Goal: Task Accomplishment & Management: Manage account settings

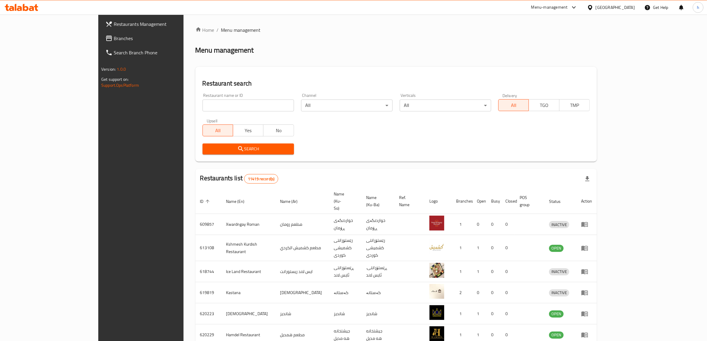
click at [101, 33] on link "Branches" at bounding box center [159, 38] width 116 height 14
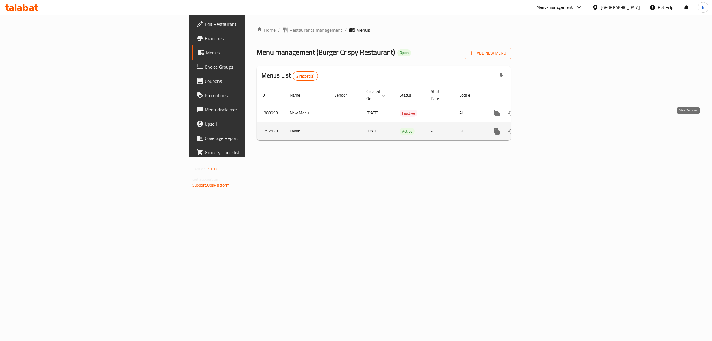
click at [547, 126] on link "enhanced table" at bounding box center [540, 131] width 14 height 14
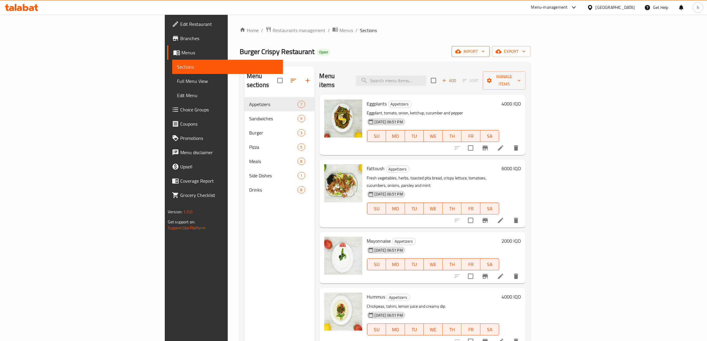
click at [485, 49] on span "import" at bounding box center [470, 51] width 28 height 7
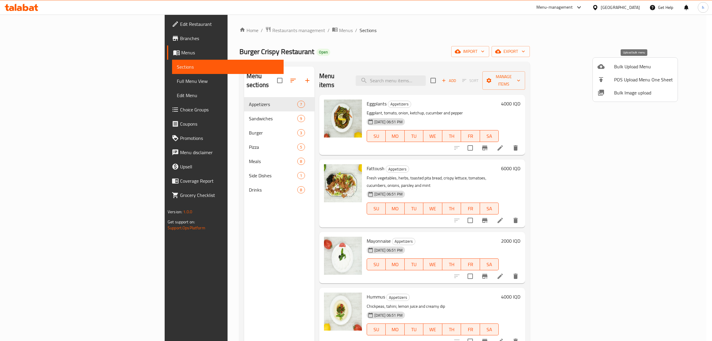
click at [632, 61] on li "Bulk Upload Menu" at bounding box center [635, 66] width 85 height 13
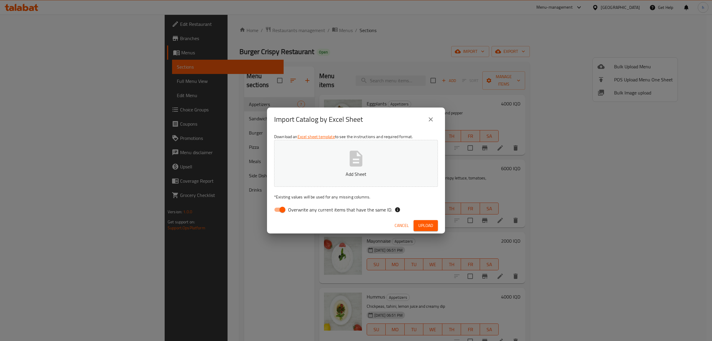
click at [277, 210] on input "Overwrite any current items that have the same ID." at bounding box center [283, 209] width 34 height 11
checkbox input "false"
click at [424, 226] on span "Upload" at bounding box center [426, 225] width 15 height 7
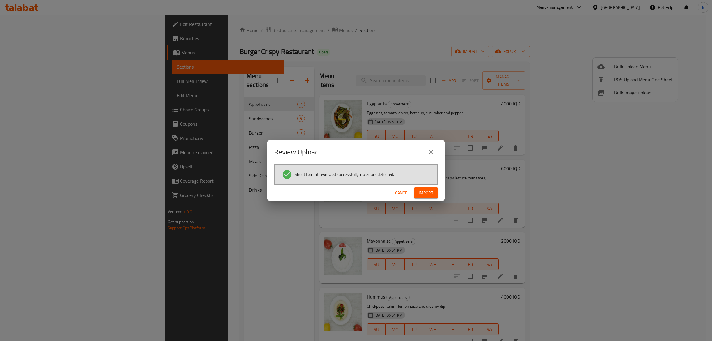
click at [419, 189] on span "Import" at bounding box center [426, 192] width 14 height 7
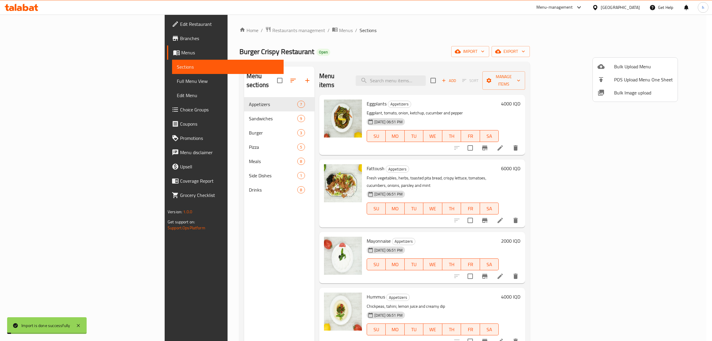
click at [251, 73] on div at bounding box center [356, 170] width 712 height 341
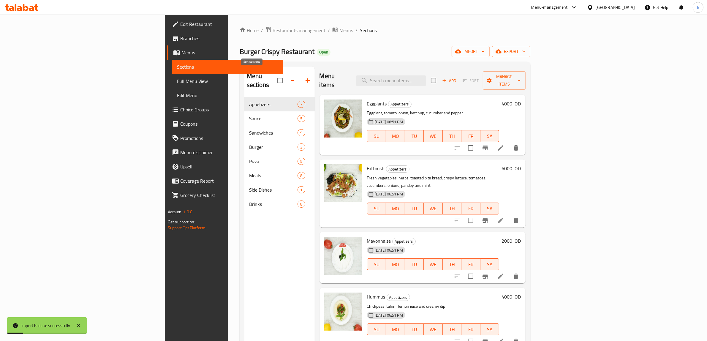
click at [290, 77] on icon "button" at bounding box center [293, 80] width 7 height 7
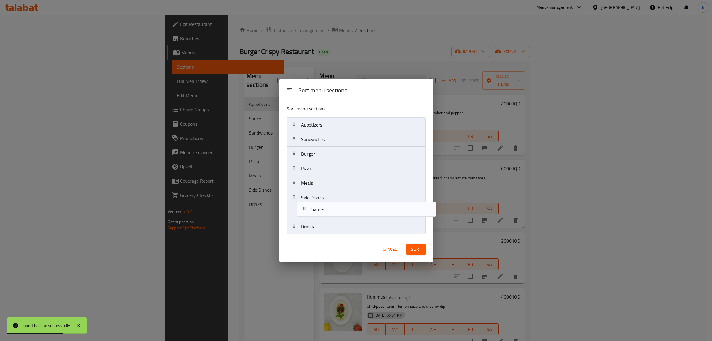
drag, startPoint x: 302, startPoint y: 138, endPoint x: 313, endPoint y: 213, distance: 75.3
click at [313, 213] on nav "Appetizers Sauce Sandwiches Burger Pizza Meals Side Dishes Drinks" at bounding box center [356, 175] width 139 height 117
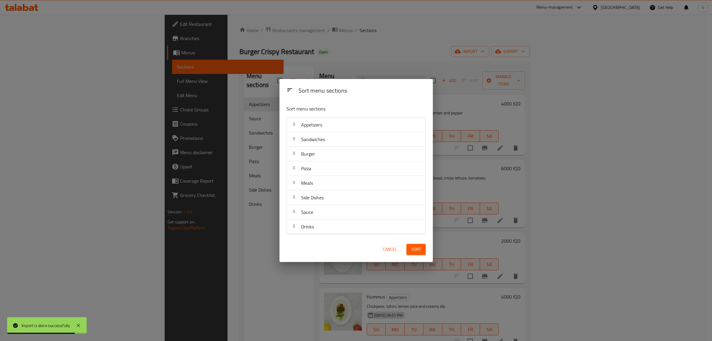
click at [412, 249] on span "Sort" at bounding box center [416, 249] width 10 height 7
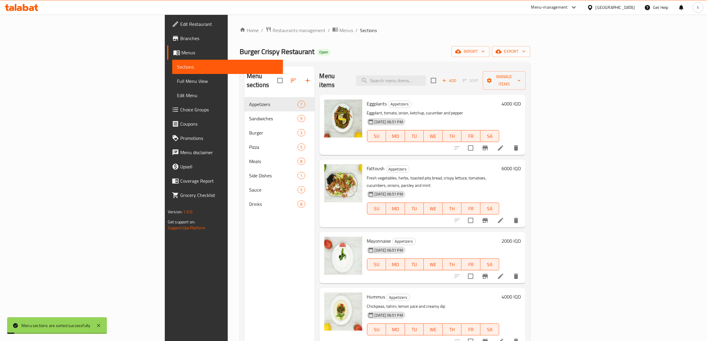
click at [177, 80] on span "Full Menu View" at bounding box center [227, 80] width 101 height 7
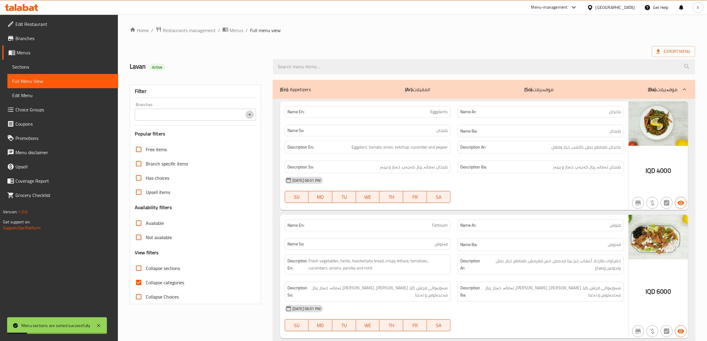
click at [249, 115] on icon "Open" at bounding box center [249, 114] width 3 height 1
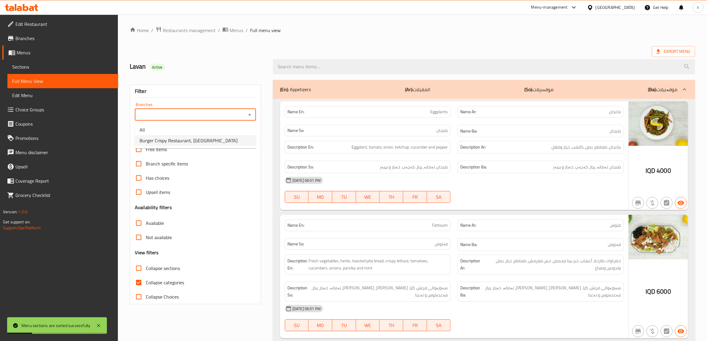
click at [200, 137] on span "Burger Crispy Restaurant, [GEOGRAPHIC_DATA]" at bounding box center [189, 140] width 98 height 7
type input "Burger Crispy Restaurant, [GEOGRAPHIC_DATA]"
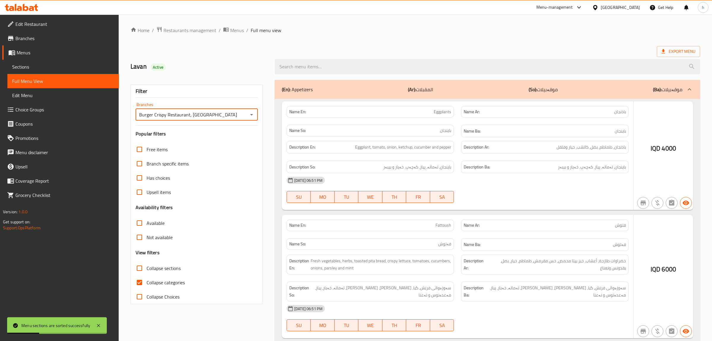
click at [139, 284] on div at bounding box center [356, 170] width 712 height 341
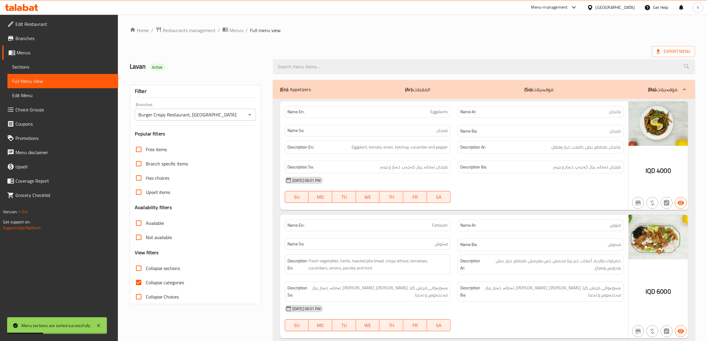
click at [139, 284] on input "Collapse categories" at bounding box center [139, 282] width 14 height 14
checkbox input "false"
click at [137, 269] on input "Collapse sections" at bounding box center [139, 268] width 14 height 14
checkbox input "true"
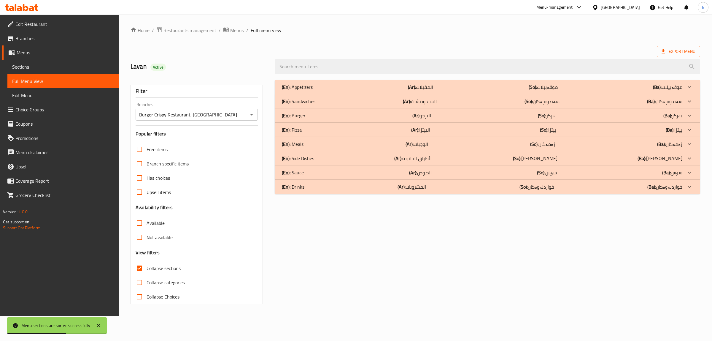
click at [308, 174] on div "(En): Sauce (Ar): الصوص (So): سۆس (Ba): سۆس" at bounding box center [482, 172] width 401 height 7
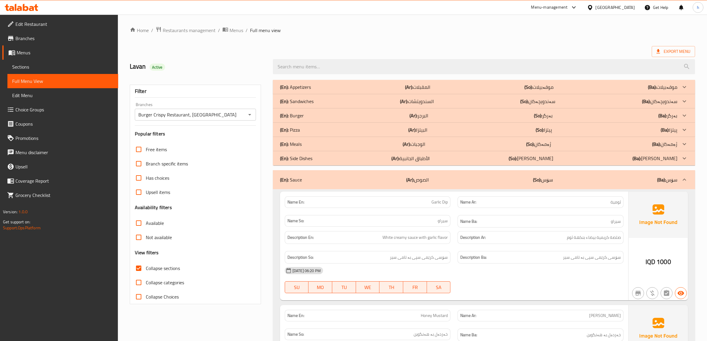
click at [48, 52] on span "Menus" at bounding box center [65, 52] width 97 height 7
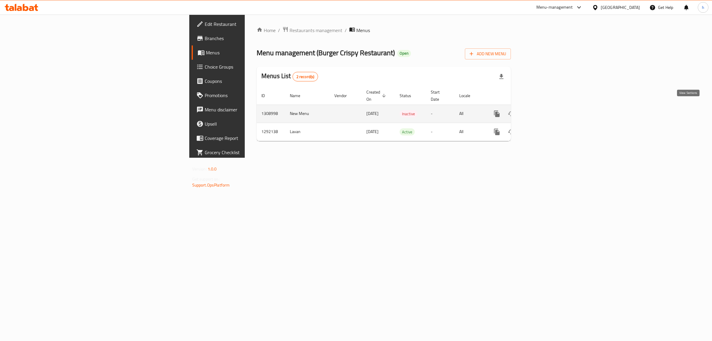
click at [544, 110] on icon "enhanced table" at bounding box center [539, 113] width 7 height 7
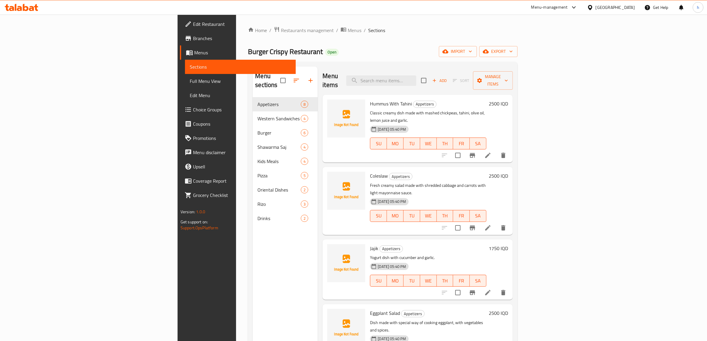
click at [190, 70] on span "Sections" at bounding box center [240, 66] width 101 height 7
click at [185, 76] on link "Full Menu View" at bounding box center [240, 81] width 111 height 14
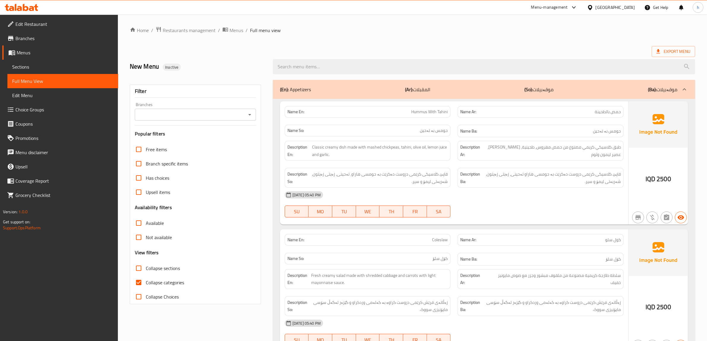
click at [18, 70] on span "Sections" at bounding box center [62, 66] width 101 height 7
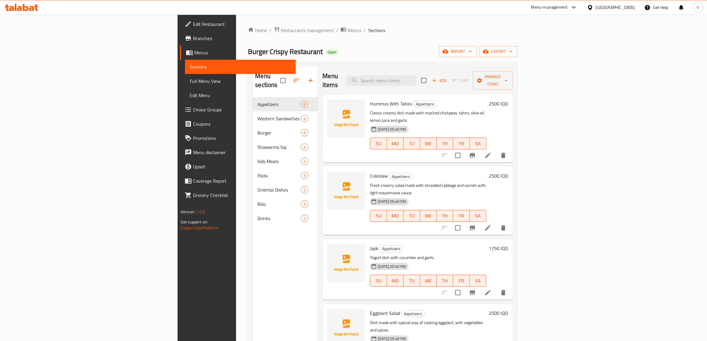
click at [194, 50] on span "Menus" at bounding box center [242, 52] width 97 height 7
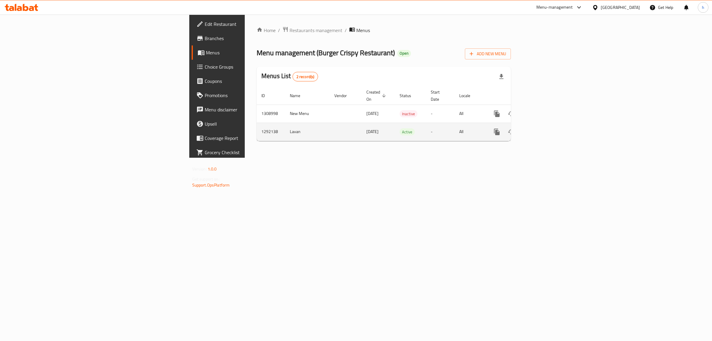
click at [543, 129] on icon "enhanced table" at bounding box center [539, 131] width 5 height 5
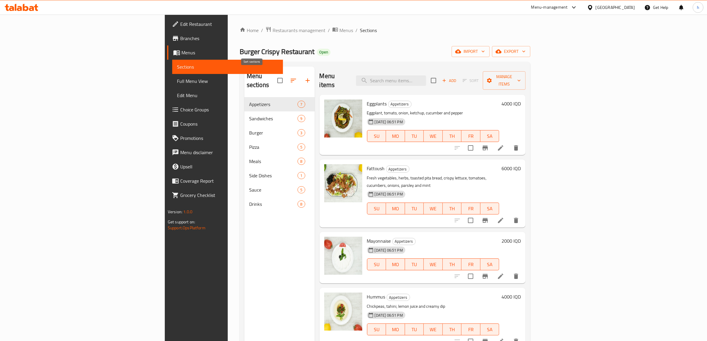
click at [290, 77] on icon "button" at bounding box center [293, 80] width 7 height 7
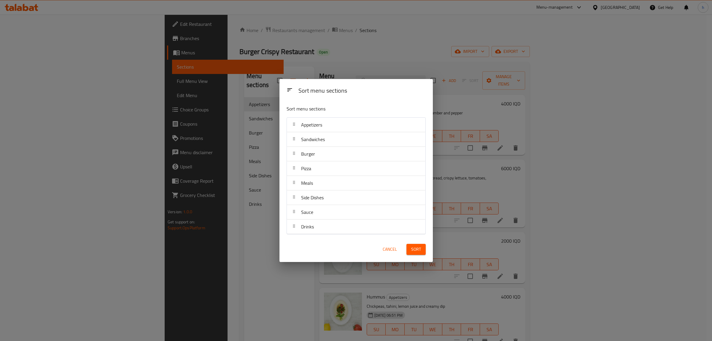
click at [242, 175] on div "Sort menu sections Sort menu sections Appetizers Sandwiches Burger Pizza Meals …" at bounding box center [356, 170] width 712 height 341
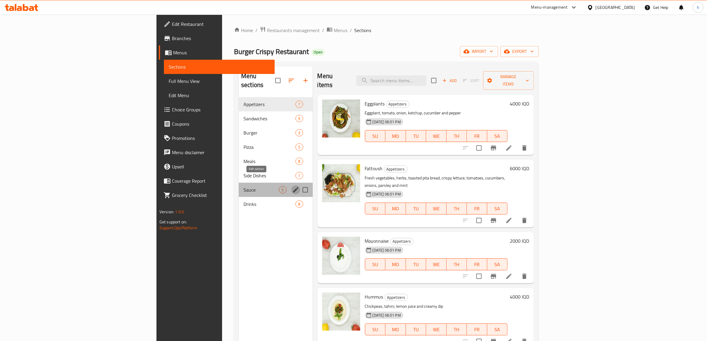
click at [292, 186] on icon "edit" at bounding box center [295, 189] width 7 height 7
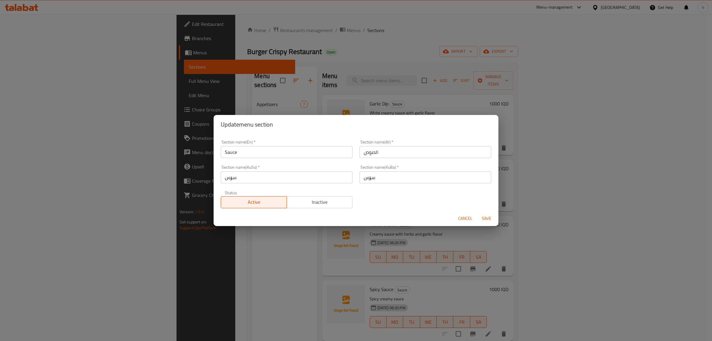
click at [467, 222] on button "Cancel" at bounding box center [465, 218] width 19 height 11
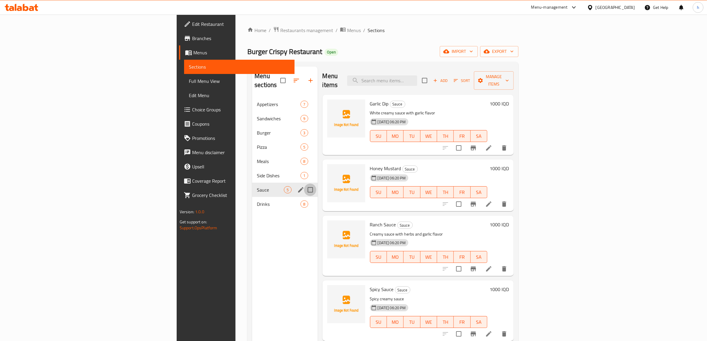
click at [304, 183] on input "Menu sections" at bounding box center [310, 189] width 12 height 12
checkbox input "true"
click at [286, 77] on button "button" at bounding box center [293, 80] width 14 height 14
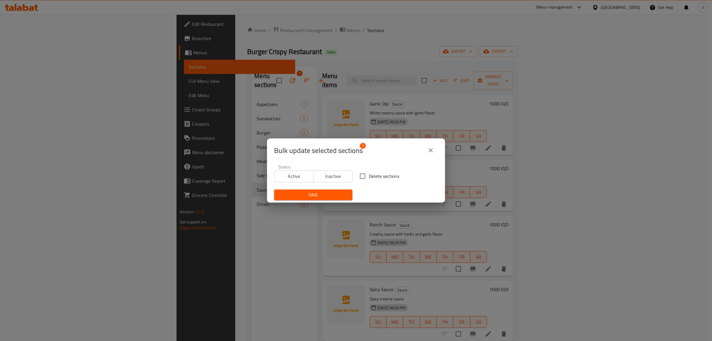
click at [369, 175] on span "Delete sections" at bounding box center [384, 175] width 31 height 7
click at [369, 175] on input "Delete sections" at bounding box center [363, 176] width 12 height 12
checkbox input "true"
click at [338, 195] on span "Save" at bounding box center [313, 194] width 69 height 7
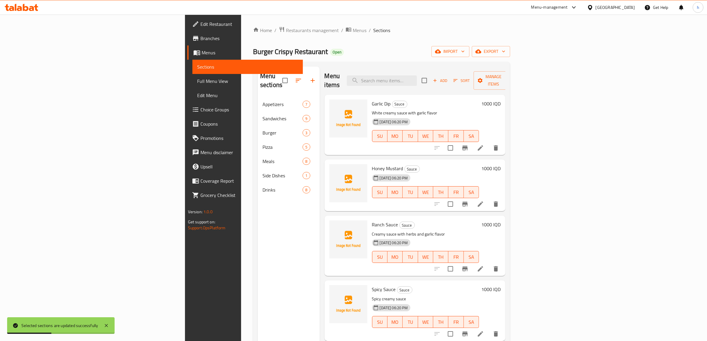
click at [202, 51] on span "Menus" at bounding box center [250, 52] width 97 height 7
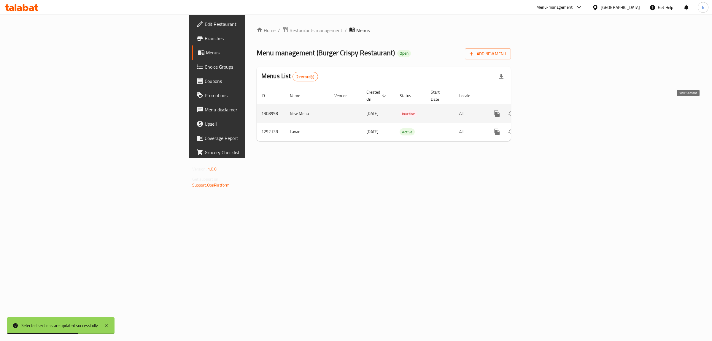
click at [543, 111] on icon "enhanced table" at bounding box center [539, 113] width 5 height 5
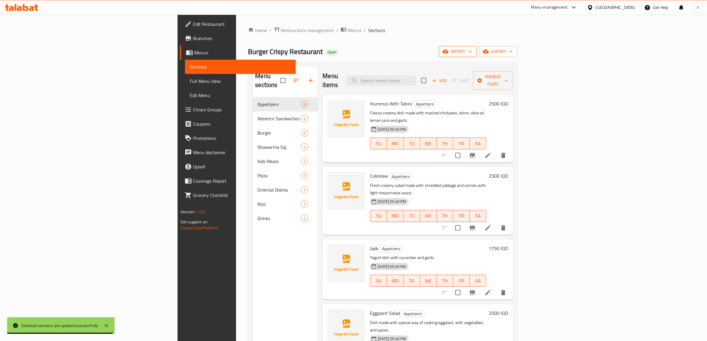
click at [472, 54] on span "import" at bounding box center [458, 51] width 28 height 7
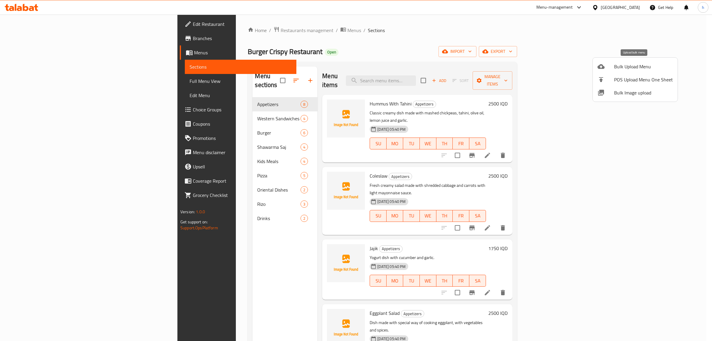
click at [619, 67] on span "Bulk Upload Menu" at bounding box center [644, 66] width 59 height 7
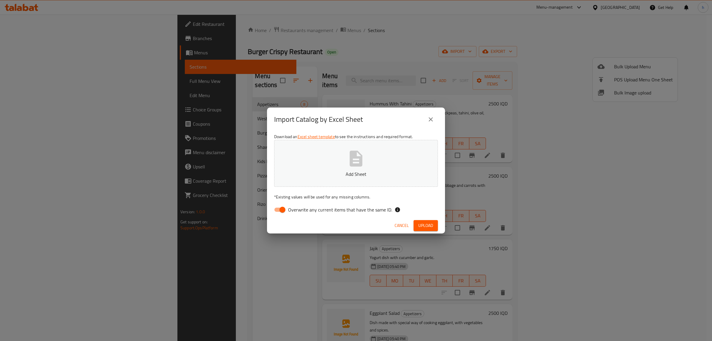
click at [283, 209] on input "Overwrite any current items that have the same ID." at bounding box center [283, 209] width 34 height 11
checkbox input "false"
click at [322, 172] on p "Add Sheet" at bounding box center [356, 173] width 145 height 7
click at [427, 224] on span "Upload" at bounding box center [426, 225] width 15 height 7
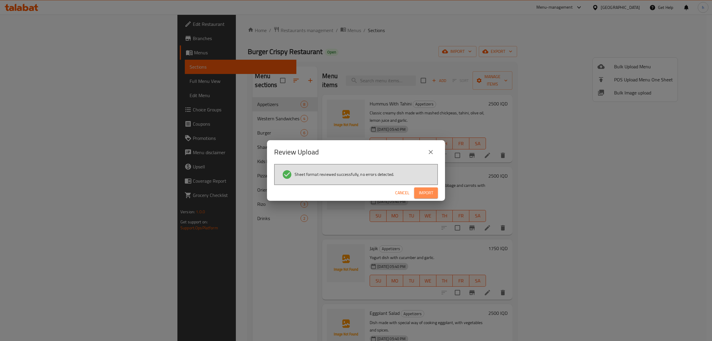
click at [418, 194] on button "Import" at bounding box center [426, 192] width 24 height 11
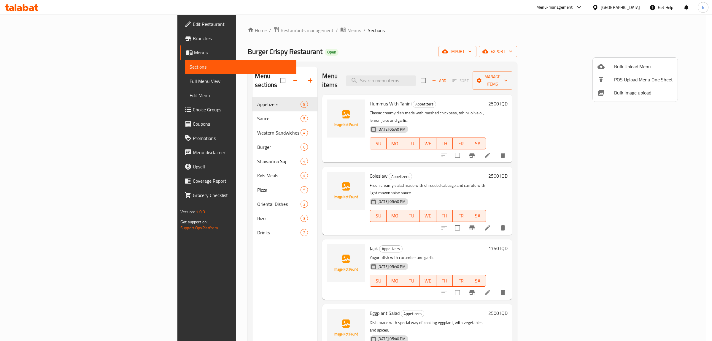
click at [151, 108] on div at bounding box center [356, 170] width 712 height 341
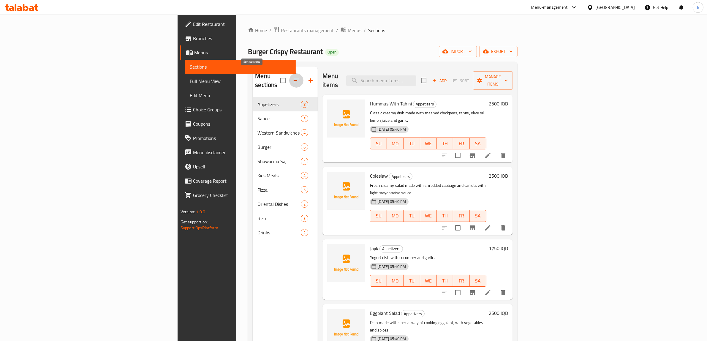
click at [294, 79] on icon "button" at bounding box center [296, 81] width 5 height 4
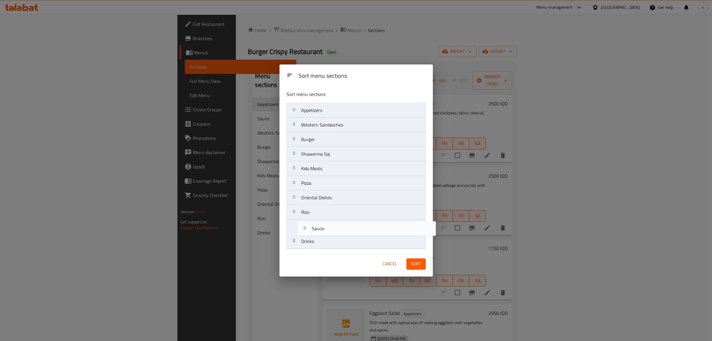
drag, startPoint x: 309, startPoint y: 126, endPoint x: 317, endPoint y: 231, distance: 105.1
click at [317, 231] on nav "Appetizers Sauce Western Sandwiches Burger Shawarma Saj Kids Meals Pizza Orient…" at bounding box center [356, 176] width 139 height 146
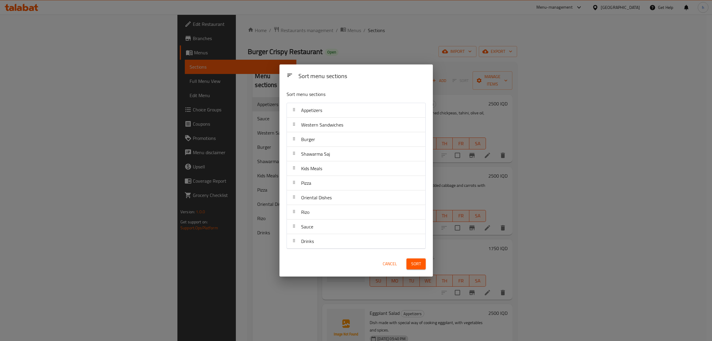
click at [417, 266] on span "Sort" at bounding box center [416, 263] width 10 height 7
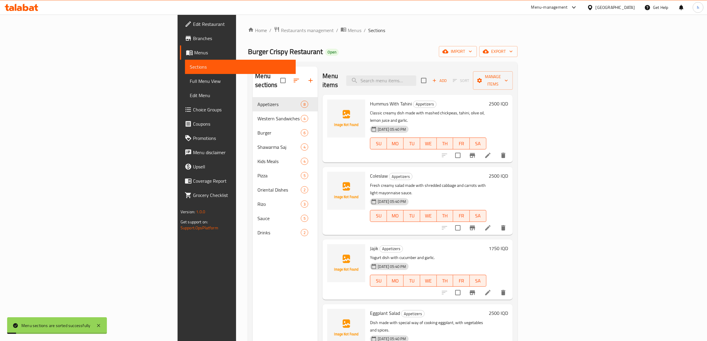
click at [190, 83] on span "Full Menu View" at bounding box center [240, 80] width 101 height 7
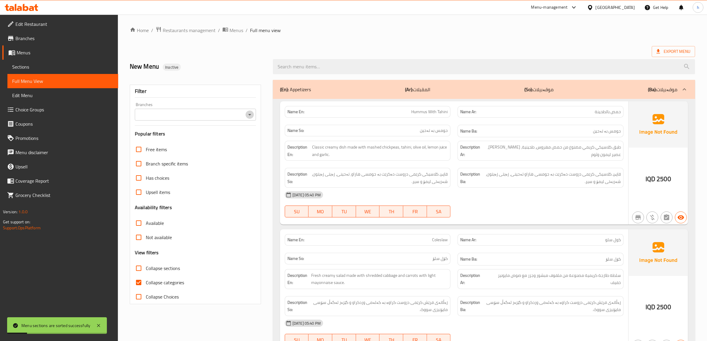
click at [248, 112] on icon "Open" at bounding box center [249, 114] width 7 height 7
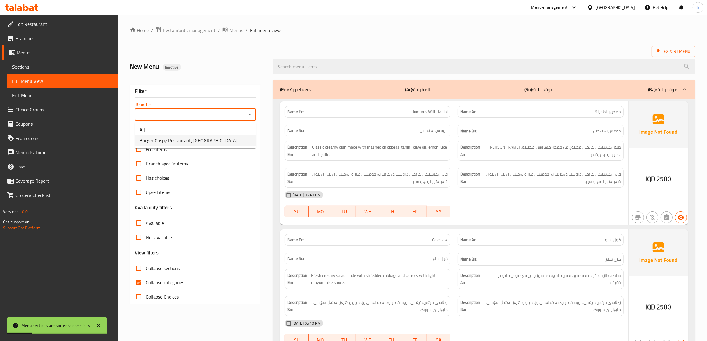
click at [183, 142] on span "Burger Crispy Restaurant, [GEOGRAPHIC_DATA]" at bounding box center [189, 140] width 98 height 7
type input "Burger Crispy Restaurant, [GEOGRAPHIC_DATA]"
click at [135, 283] on input "Collapse categories" at bounding box center [139, 282] width 14 height 14
checkbox input "false"
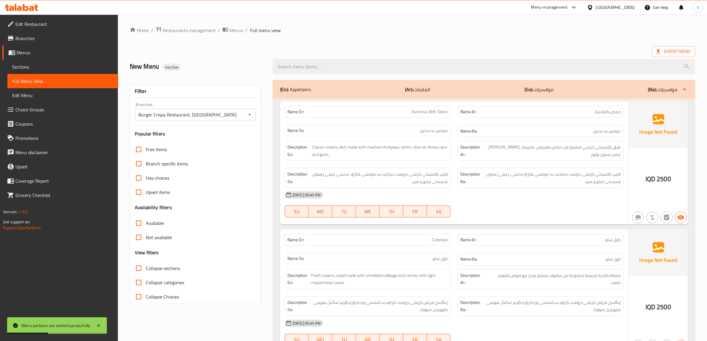
click at [137, 270] on input "Collapse sections" at bounding box center [139, 268] width 14 height 14
checkbox input "true"
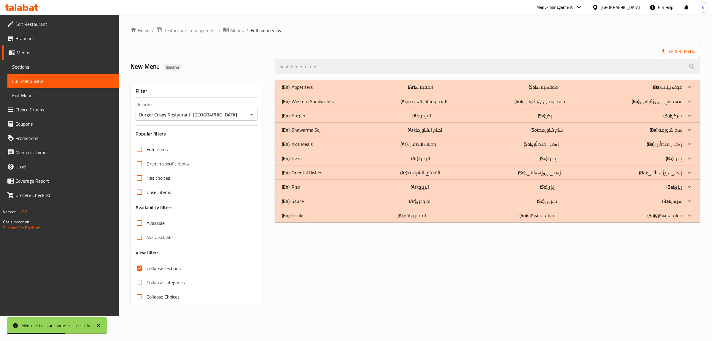
click at [292, 202] on p "(En): Sauce" at bounding box center [293, 200] width 22 height 7
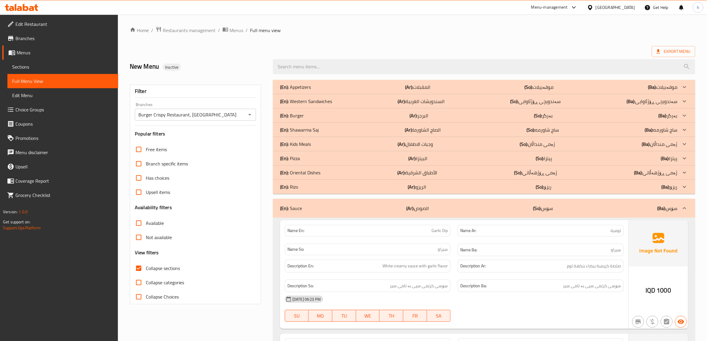
click at [376, 123] on div "(En): Shawarma Saj (Ar): الصاج الشاورما (So): ساج شاورمه (Ba): ساج شاورمه" at bounding box center [484, 130] width 422 height 14
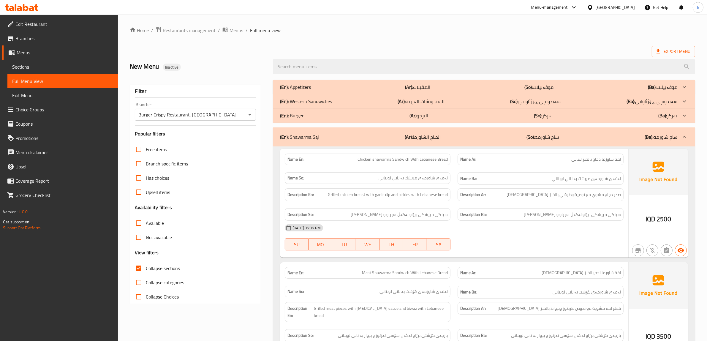
click at [378, 117] on div "(En): Burger (Ar): البرجر (So): بەرگر (Ba): بەرگر" at bounding box center [478, 115] width 397 height 7
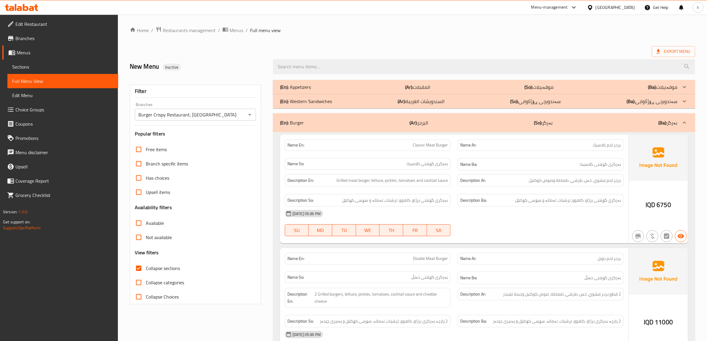
click at [391, 104] on div "(En): Western Sandwiches (Ar): السندويشات الغربية (So): سەندویچی ڕۆژئاوایی (Ba)…" at bounding box center [478, 101] width 397 height 7
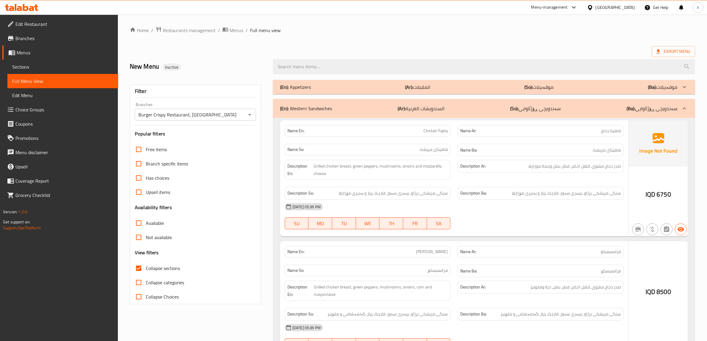
click at [408, 85] on b "(Ar):" at bounding box center [409, 87] width 8 height 9
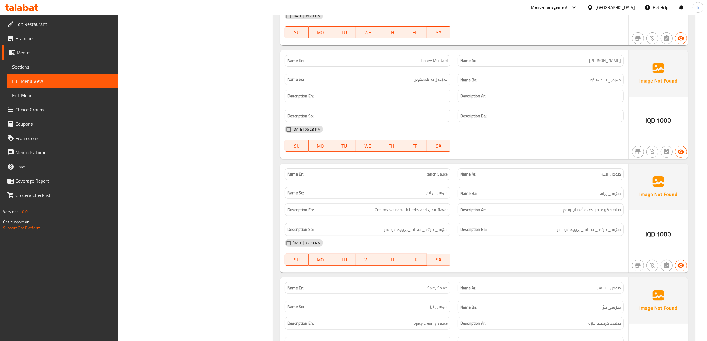
scroll to position [3175, 0]
